Goal: Task Accomplishment & Management: Use online tool/utility

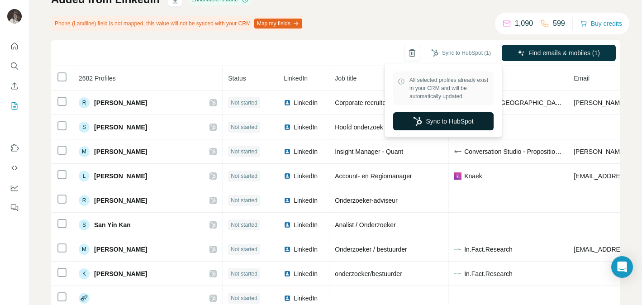
click at [442, 120] on button "Sync to HubSpot" at bounding box center [443, 121] width 100 height 18
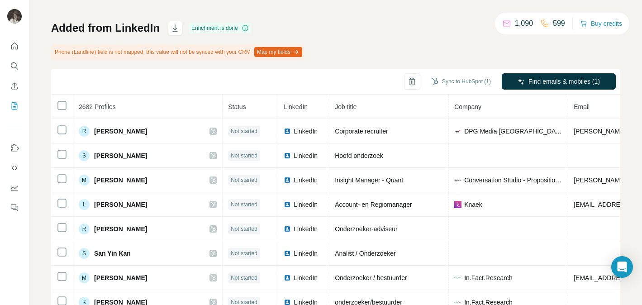
scroll to position [47, 0]
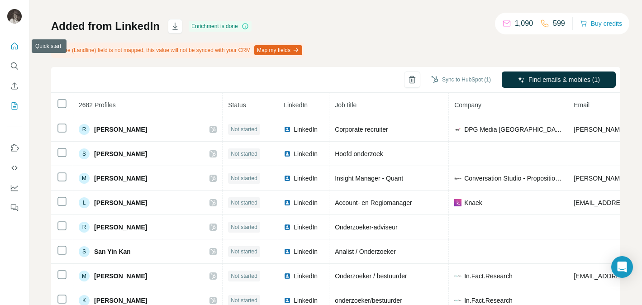
click at [16, 47] on icon "Quick start" at bounding box center [14, 46] width 9 height 9
click at [12, 45] on icon "Quick start" at bounding box center [14, 45] width 7 height 7
click at [15, 47] on icon "Quick start" at bounding box center [14, 46] width 9 height 9
click at [14, 106] on icon "My lists" at bounding box center [14, 105] width 9 height 9
click at [14, 148] on icon "Use Surfe on LinkedIn" at bounding box center [14, 147] width 9 height 9
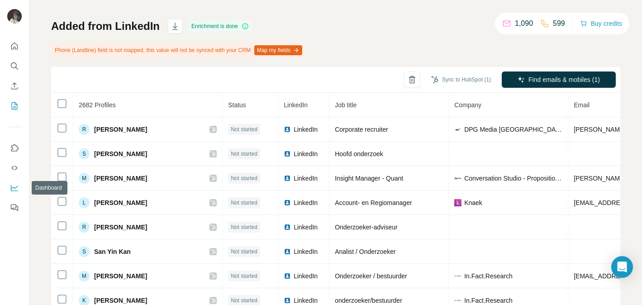
click at [15, 189] on icon "Dashboard" at bounding box center [14, 187] width 9 height 9
